Goal: Contribute content: Contribute content

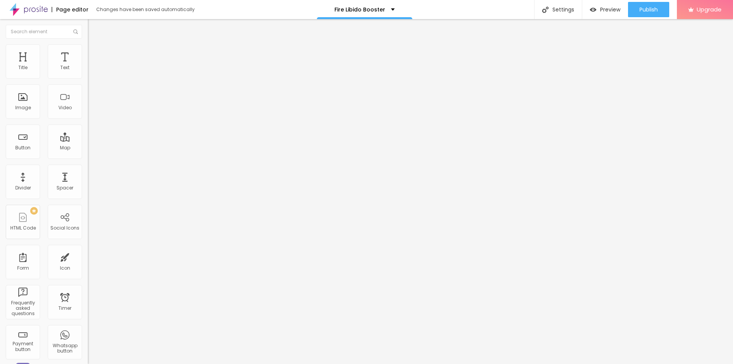
click at [88, 113] on button "button" at bounding box center [93, 109] width 11 height 8
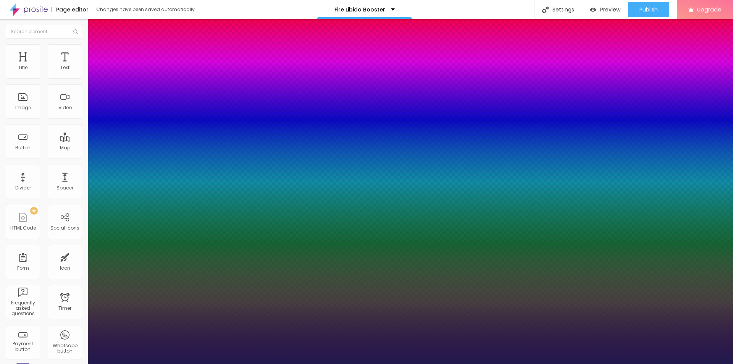
type input "1"
type input "13"
type input "1"
type input "14"
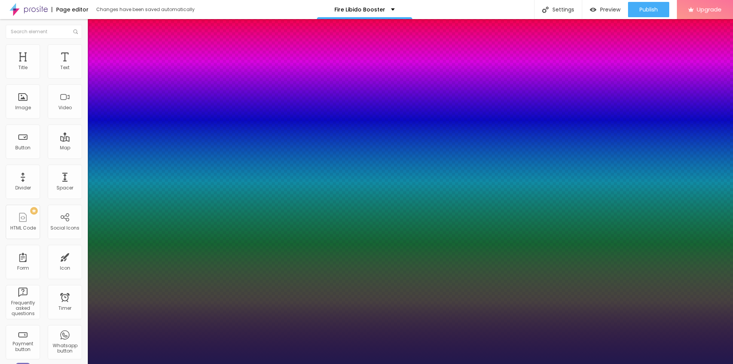
type input "14"
type input "1"
type input "16"
type input "1"
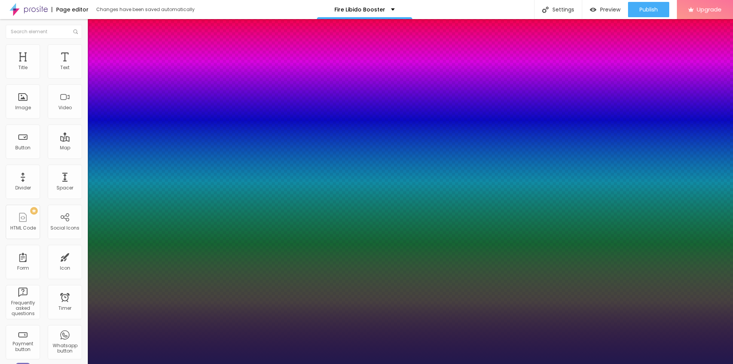
type input "17"
type input "1"
type input "20"
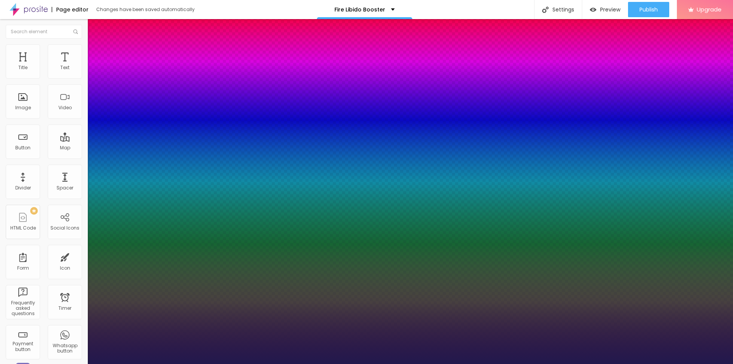
type input "1"
type input "22"
type input "1"
type input "24"
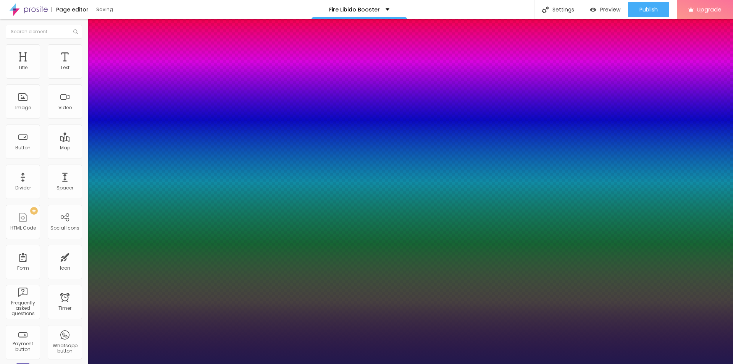
type input "24"
type input "1"
type input "26"
type input "1"
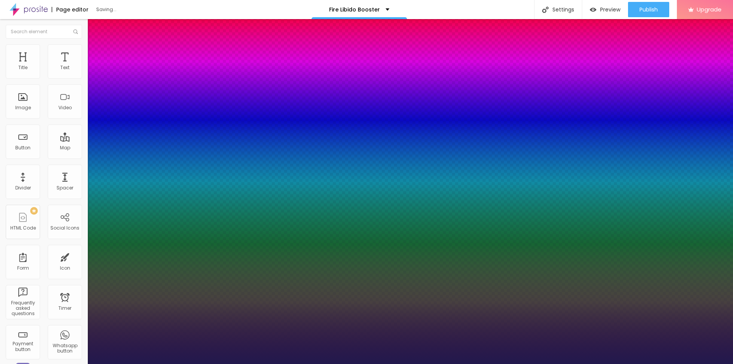
type input "38"
type input "1"
type input "39"
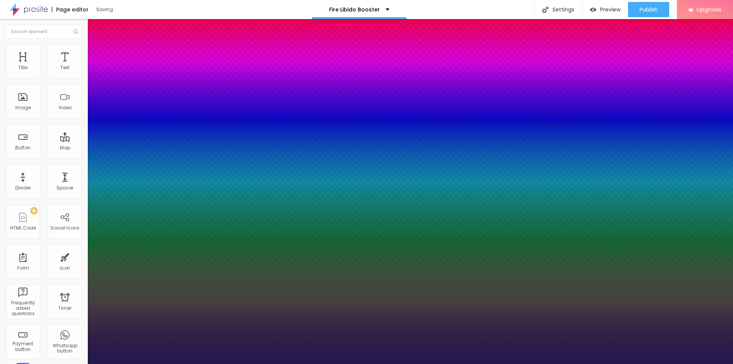
type input "1"
type input "36"
type input "1"
drag, startPoint x: 101, startPoint y: 215, endPoint x: 115, endPoint y: 221, distance: 15.2
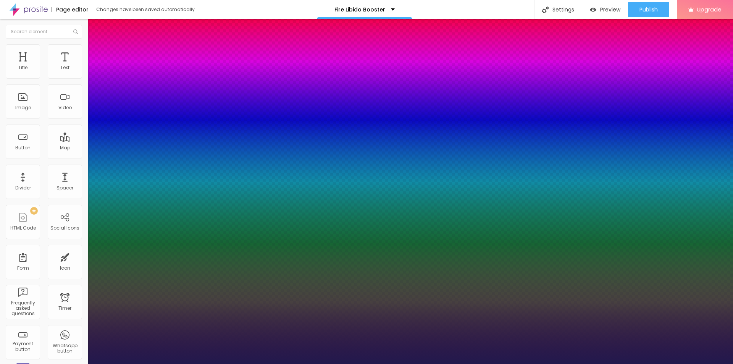
type input "36"
click at [333, 363] on div at bounding box center [366, 364] width 733 height 0
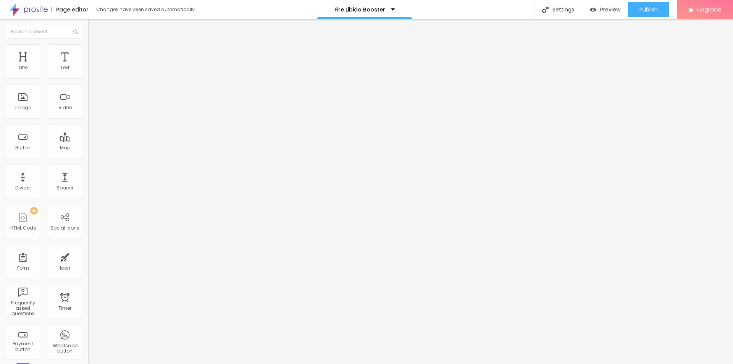
click at [88, 64] on img at bounding box center [90, 62] width 5 height 5
click at [88, 77] on input "text" at bounding box center [134, 73] width 92 height 8
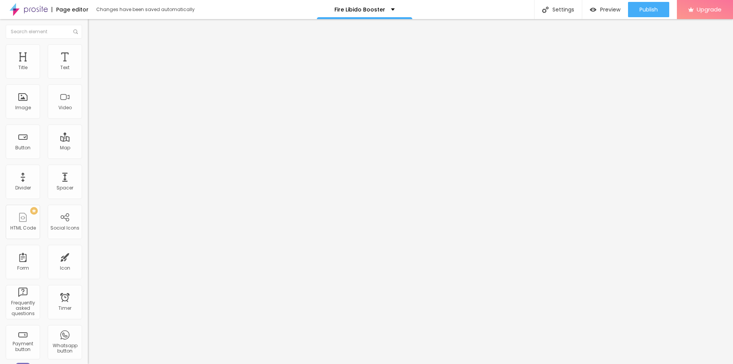
paste input "Fire Libido Booster"
type input "Fire Libido Booster"
click at [88, 156] on input "https://" at bounding box center [134, 153] width 92 height 8
paste input "[DOMAIN_NAME][URL]"
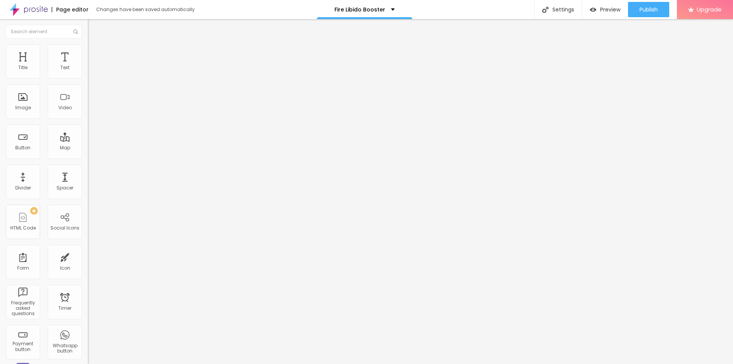
type input "[URL][DOMAIN_NAME]"
click at [88, 49] on img at bounding box center [91, 47] width 7 height 7
type input "95"
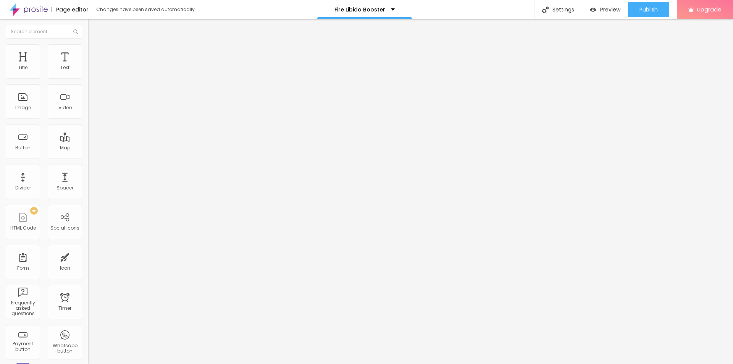
type input "100"
type input "95"
type input "90"
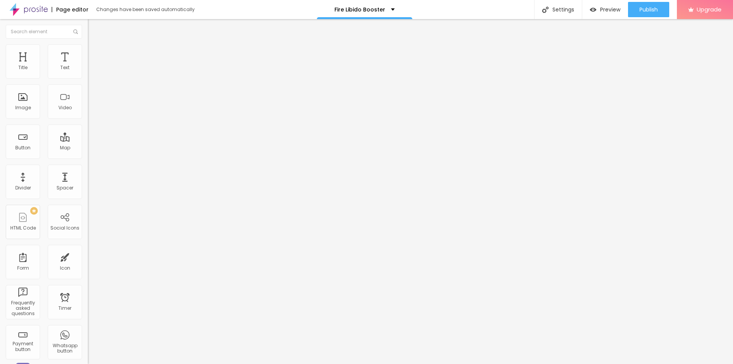
type input "90"
type input "85"
type input "80"
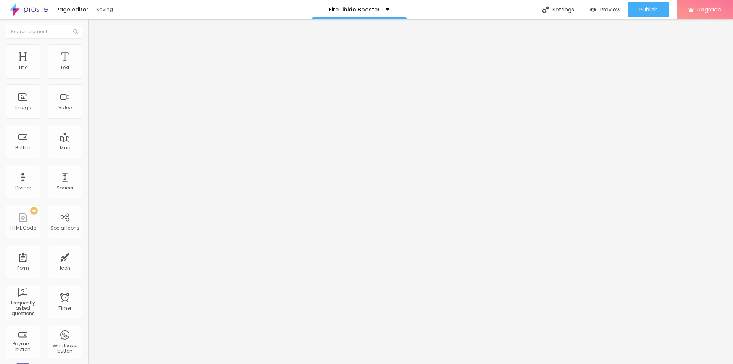
type input "75"
type input "70"
type input "65"
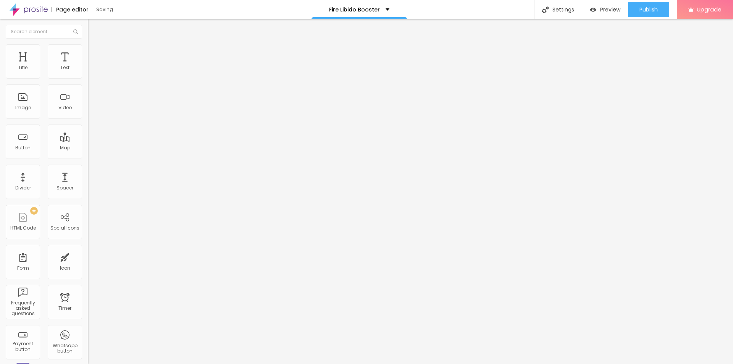
type input "65"
type input "60"
type input "55"
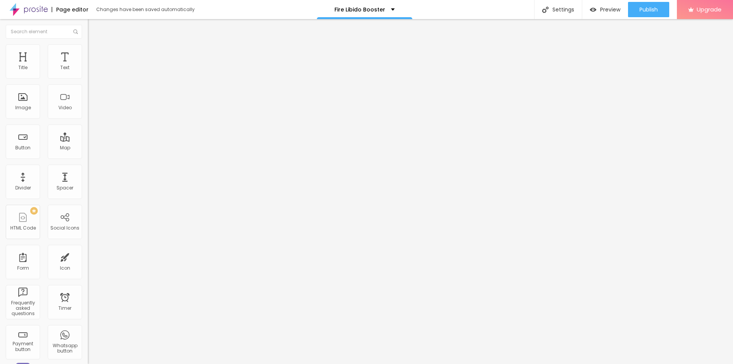
type input "50"
type input "45"
type input "40"
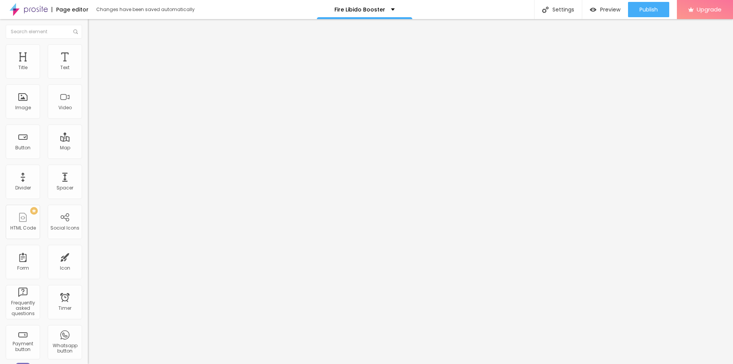
type input "40"
type input "35"
type input "30"
drag, startPoint x: 77, startPoint y: 81, endPoint x: 23, endPoint y: 84, distance: 54.6
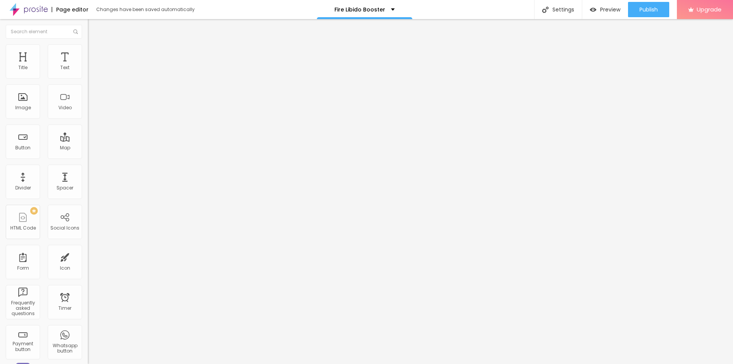
type input "30"
click at [88, 78] on input "range" at bounding box center [112, 75] width 49 height 6
click at [88, 66] on span "Add image" at bounding box center [103, 62] width 31 height 6
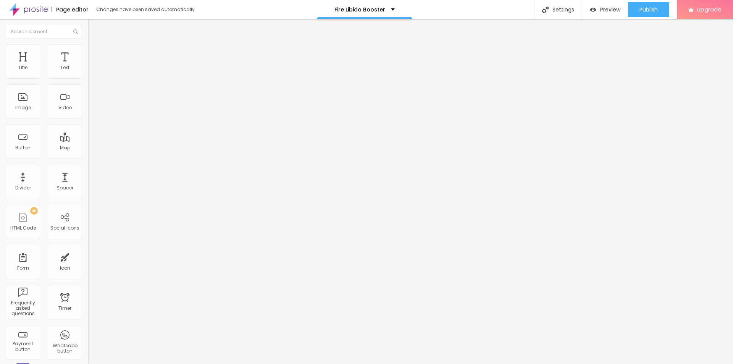
click at [88, 156] on input "https://" at bounding box center [134, 153] width 92 height 8
paste input "[DOMAIN_NAME][URL]"
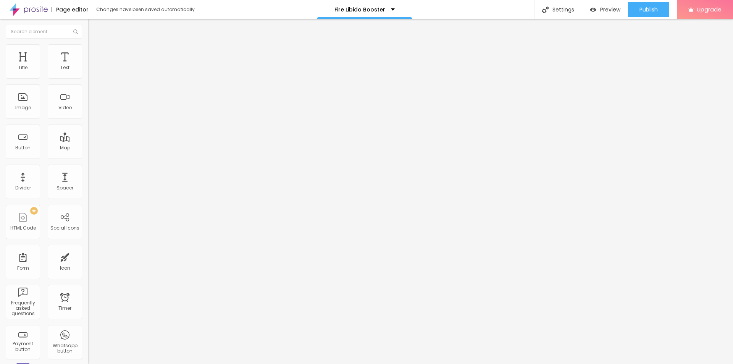
type input "[URL][DOMAIN_NAME]"
click at [88, 77] on input "text" at bounding box center [134, 73] width 92 height 8
paste input "Fire Libido Booster"
type input "Fire Libido Booster"
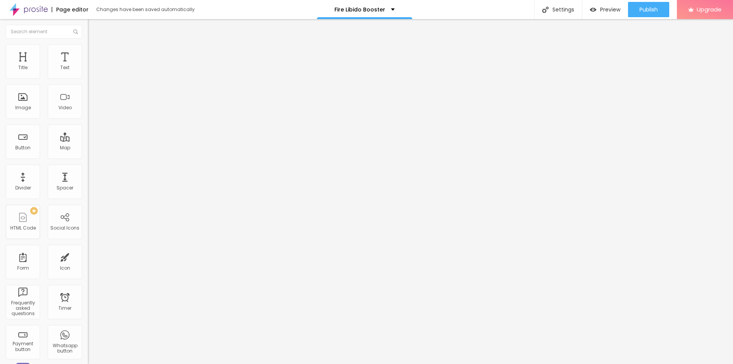
click at [95, 52] on span "Style" at bounding box center [100, 49] width 11 height 6
type input "95"
type input "90"
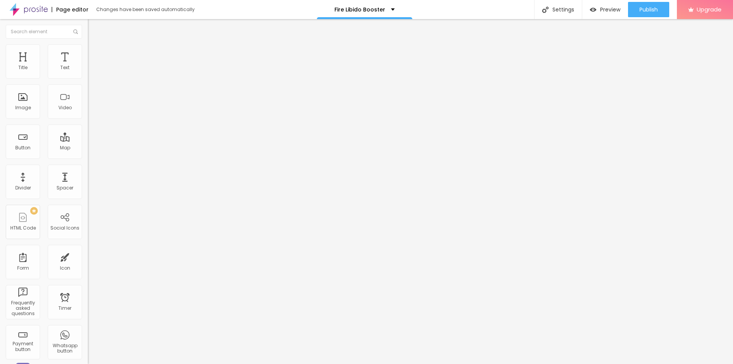
type input "85"
type input "80"
type input "75"
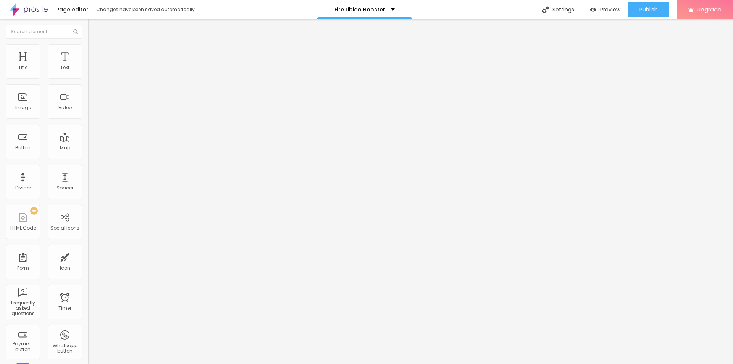
type input "75"
type input "70"
type input "65"
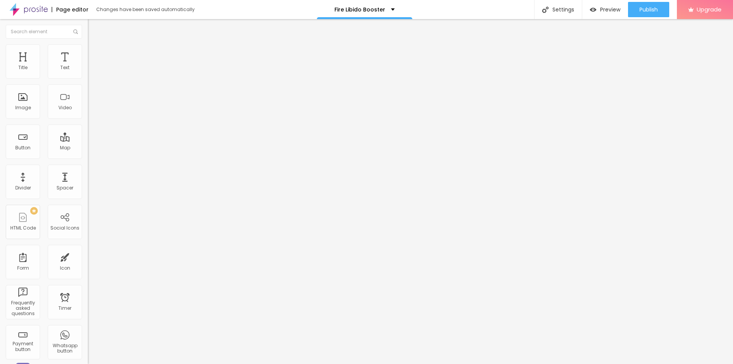
type input "60"
type input "55"
drag, startPoint x: 75, startPoint y: 81, endPoint x: 45, endPoint y: 83, distance: 30.2
type input "55"
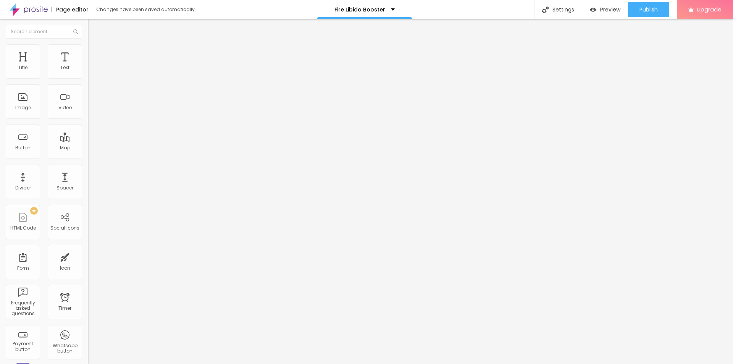
click at [88, 78] on input "range" at bounding box center [112, 75] width 49 height 6
click at [647, 10] on span "Publish" at bounding box center [648, 9] width 18 height 6
click at [554, 8] on div "Settings" at bounding box center [558, 9] width 48 height 19
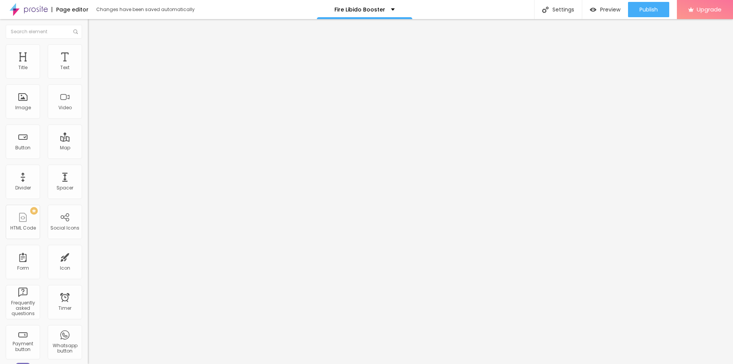
paste input "Fire Libido Booster"
paste input "(Official™)- How To Order?"
type input "Fire Libido Booster (Official™)- How To Order?"
paste textarea "Fire Libido Booster is a promising [DEMOGRAPHIC_DATA][MEDICAL_DATA] supplement …"
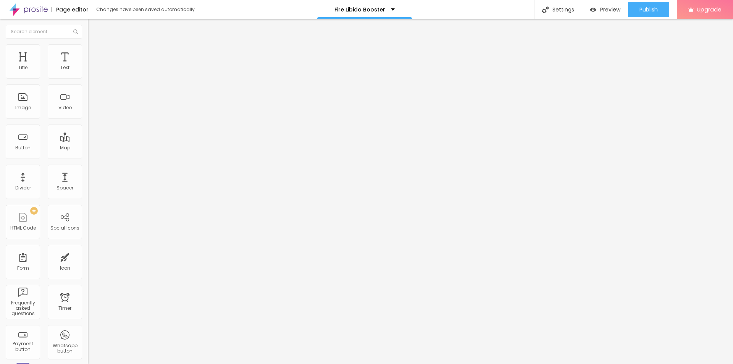
type textarea "Fire Libido Booster is a promising [DEMOGRAPHIC_DATA][MEDICAL_DATA] supplement …"
paste textarea "Fire Libido Booster"
type textarea "Fire Libido Booster"
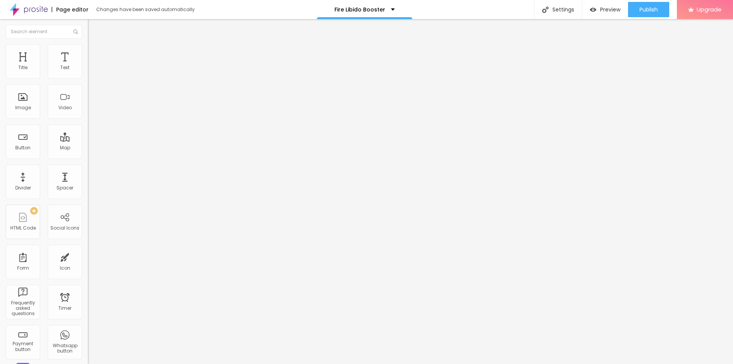
click at [658, 6] on button "Publish" at bounding box center [648, 9] width 41 height 15
click at [613, 52] on link "View page" at bounding box center [626, 53] width 69 height 5
